Goal: Information Seeking & Learning: Find specific fact

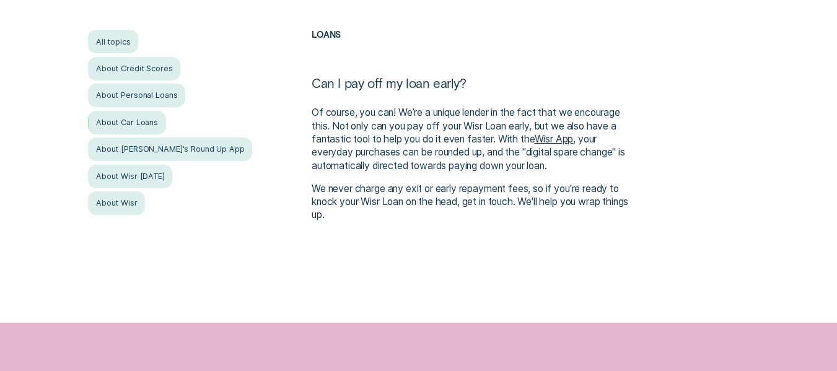
scroll to position [251, 0]
click at [95, 128] on div "About Car Loans" at bounding box center [126, 122] width 77 height 24
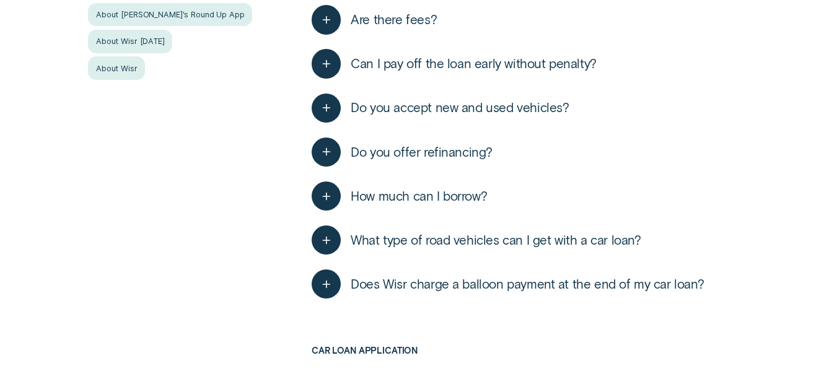
scroll to position [376, 0]
click at [530, 72] on button "Can I pay off the loan early without penalty?" at bounding box center [454, 62] width 285 height 29
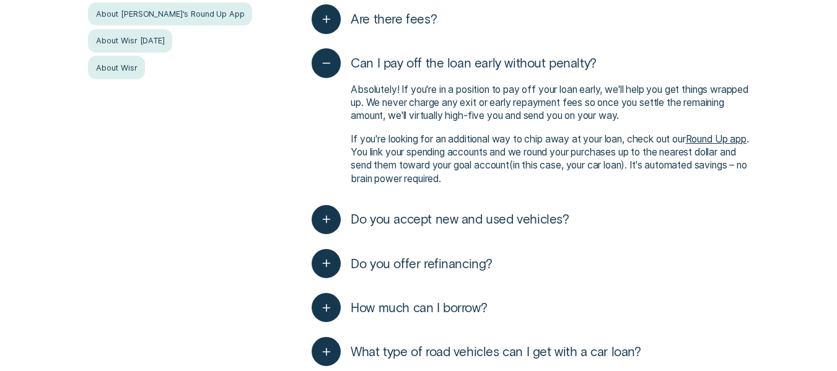
scroll to position [0, 0]
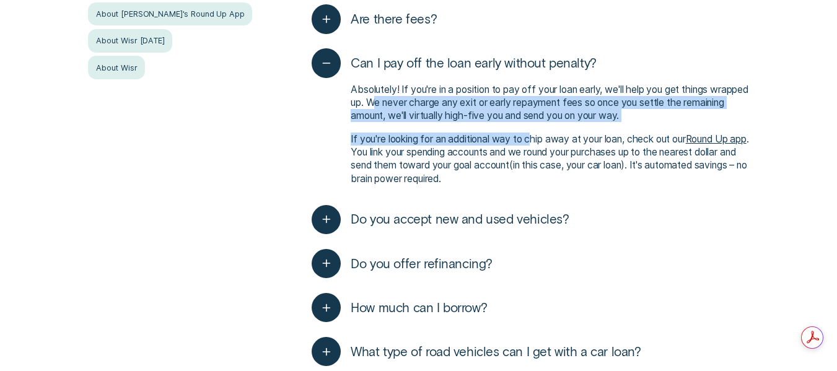
drag, startPoint x: 416, startPoint y: 106, endPoint x: 537, endPoint y: 127, distance: 123.2
click at [537, 127] on div "Absolutely! If you're in a position to pay off your loan early, we'll help you …" at bounding box center [530, 134] width 437 height 112
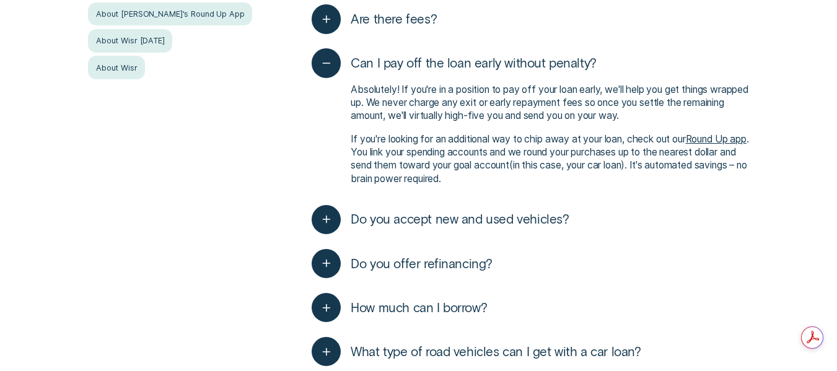
click at [646, 147] on p "If you're looking for an additional way to chip away at your loan, check out ou…" at bounding box center [550, 159] width 398 height 53
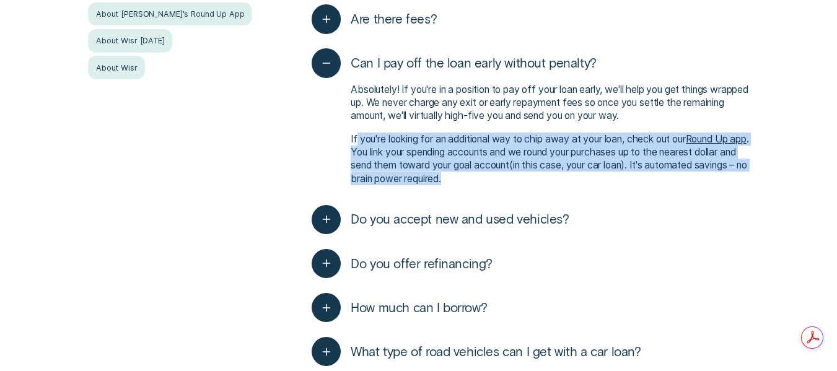
drag, startPoint x: 565, startPoint y: 178, endPoint x: 568, endPoint y: 128, distance: 49.7
click at [447, 129] on div "Absolutely! If you're in a position to pay off your loan early, we'll help you …" at bounding box center [530, 134] width 437 height 112
click at [601, 172] on p "If you're looking for an additional way to chip away at your loan, check out ou…" at bounding box center [550, 159] width 398 height 53
click at [564, 184] on p "If you're looking for an additional way to chip away at your loan, check out ou…" at bounding box center [550, 159] width 398 height 53
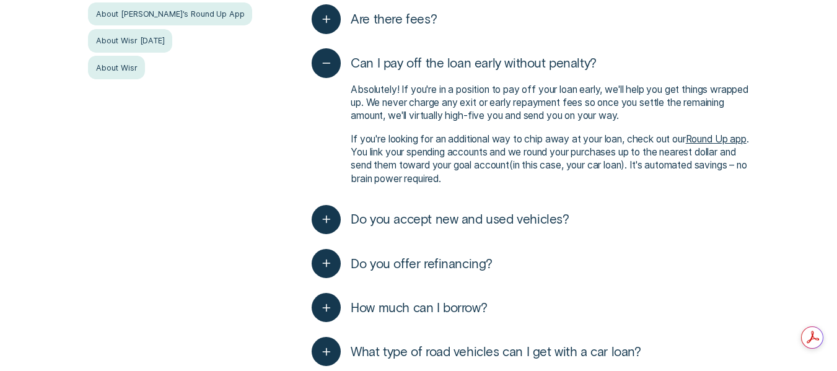
click at [673, 239] on div "Do you accept new and used vehicles? Yes, we offer car loans for both new and u…" at bounding box center [530, 220] width 437 height 44
click at [496, 226] on span "Do you accept new and used vehicles?" at bounding box center [460, 219] width 218 height 16
